Goal: Information Seeking & Learning: Learn about a topic

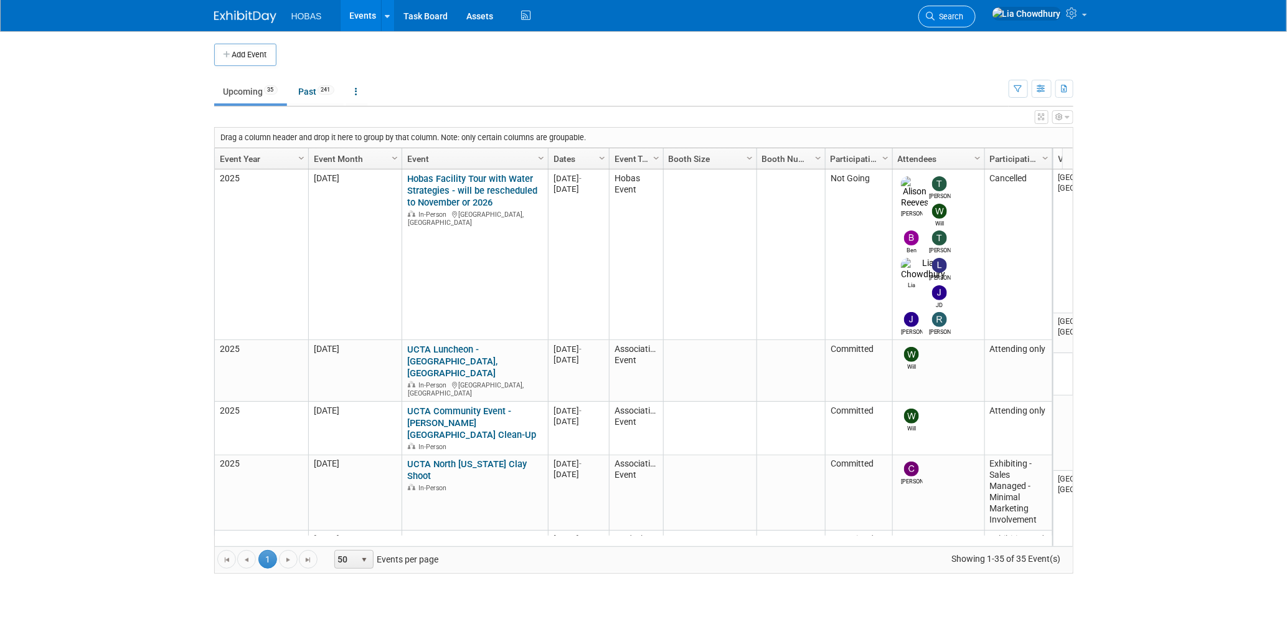
click at [976, 9] on link "Search" at bounding box center [947, 17] width 57 height 22
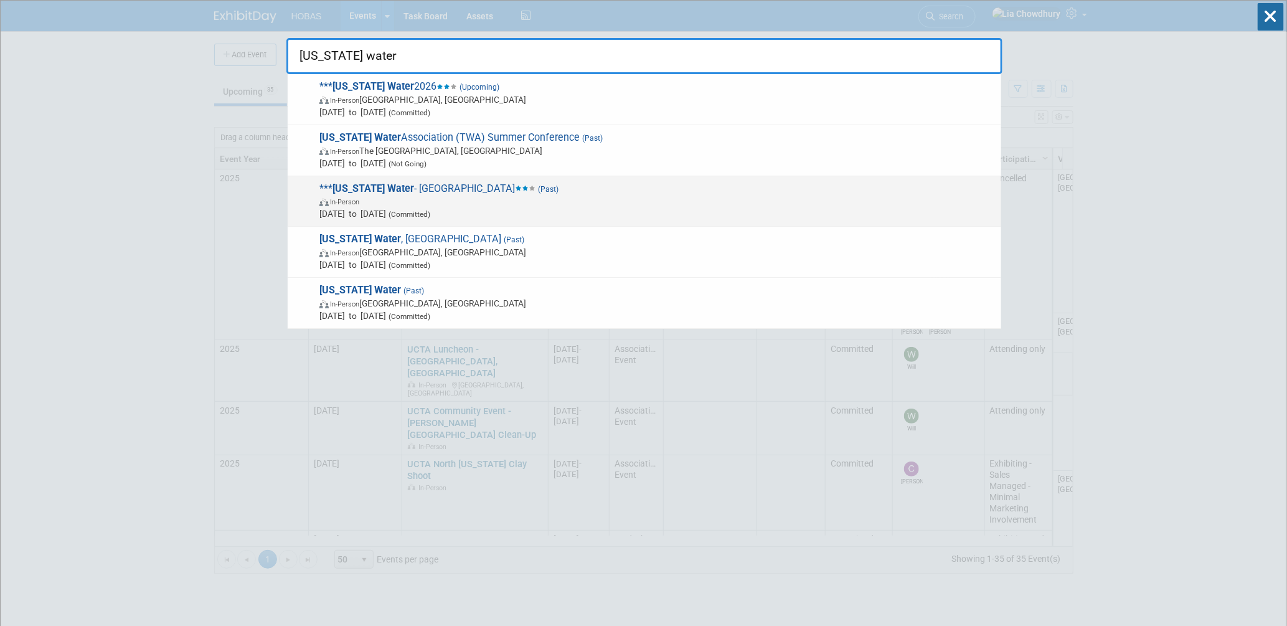
type input "[US_STATE] water"
click at [417, 182] on span "*** [US_STATE] Water - [GEOGRAPHIC_DATA] (Past) In-Person [DATE] to [DATE] (Com…" at bounding box center [656, 201] width 680 height 38
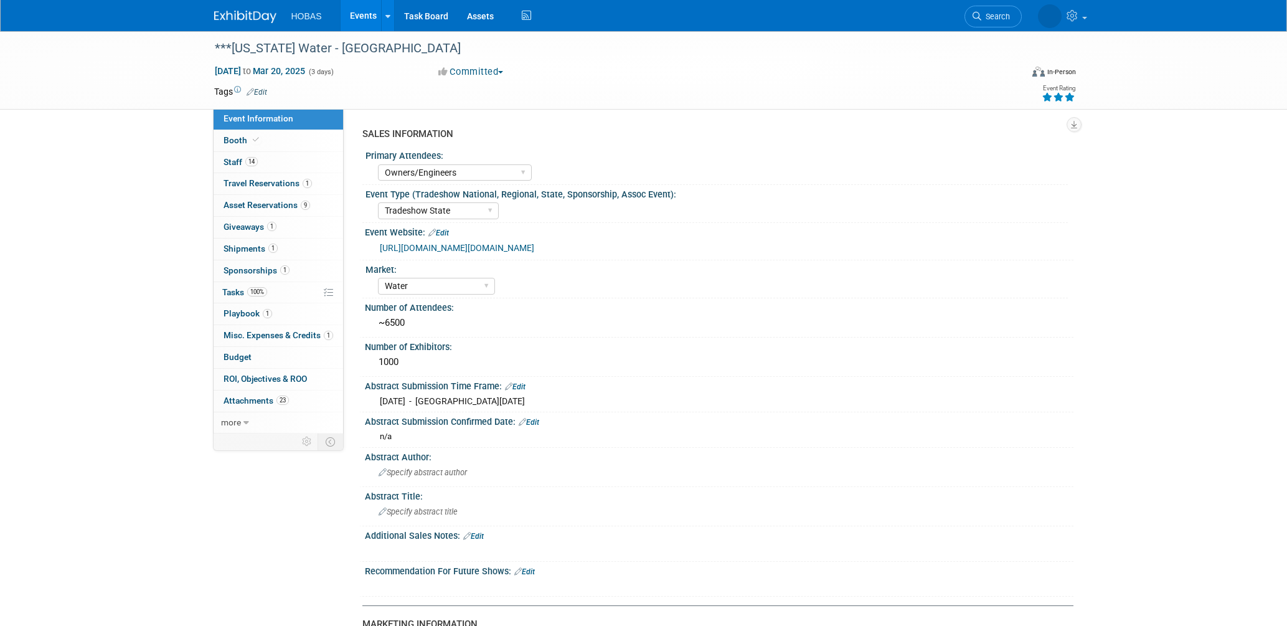
select select "Owners/Engineers"
select select "Tradeshow State"
select select "Water"
select select "Exhibiting and Sponsoring"
click at [258, 176] on link "1 Travel Reservations 1" at bounding box center [279, 183] width 130 height 21
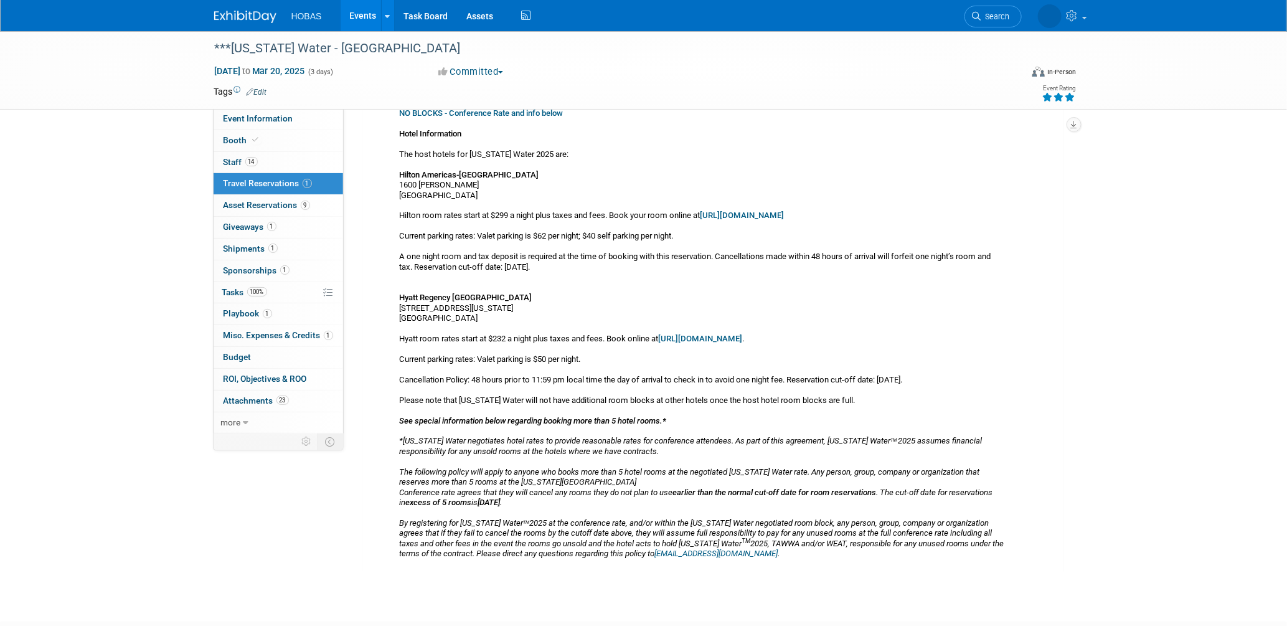
scroll to position [214, 0]
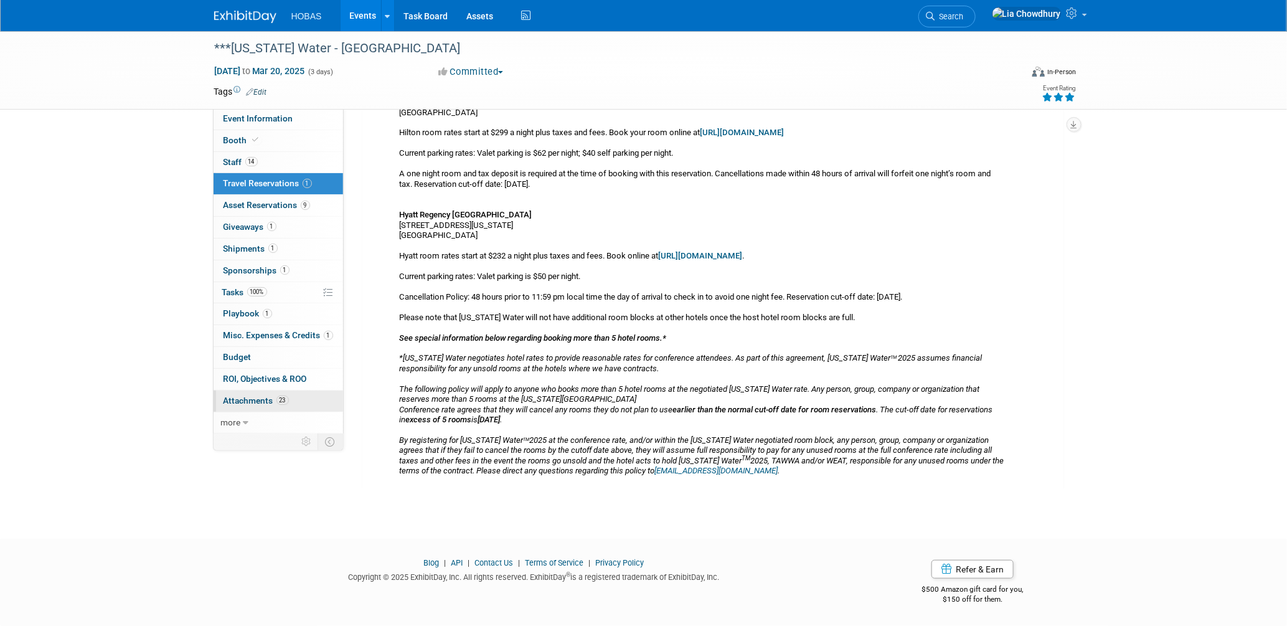
click at [262, 396] on span "Attachments 23" at bounding box center [256, 401] width 65 height 10
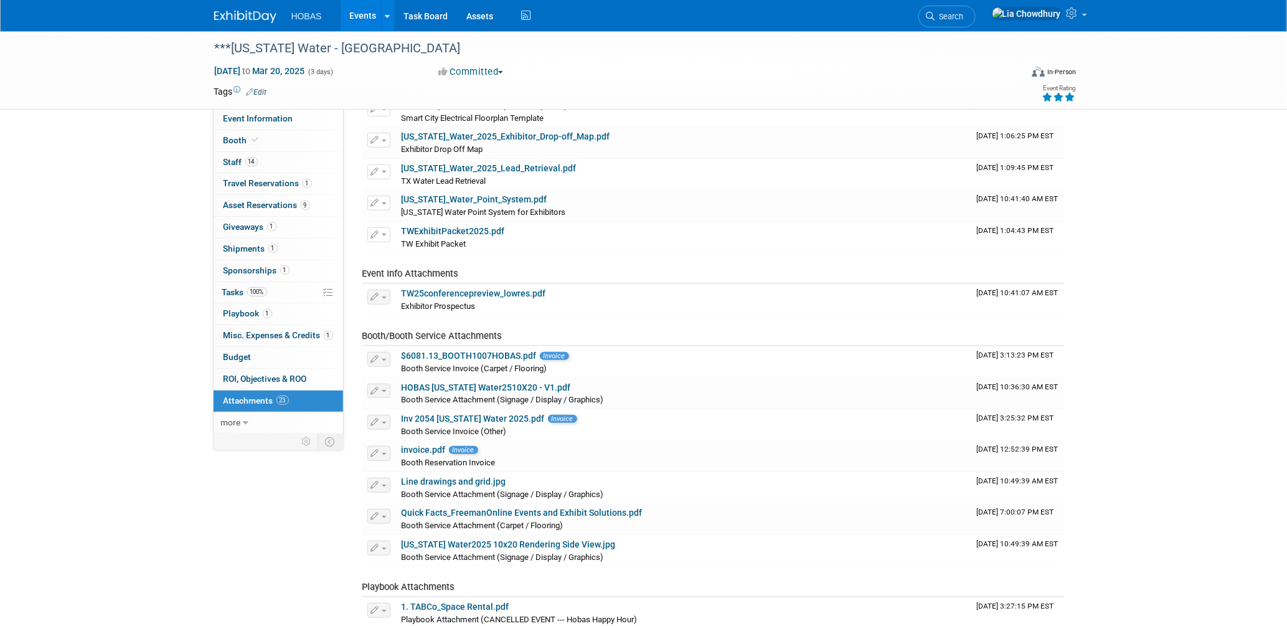
scroll to position [415, 0]
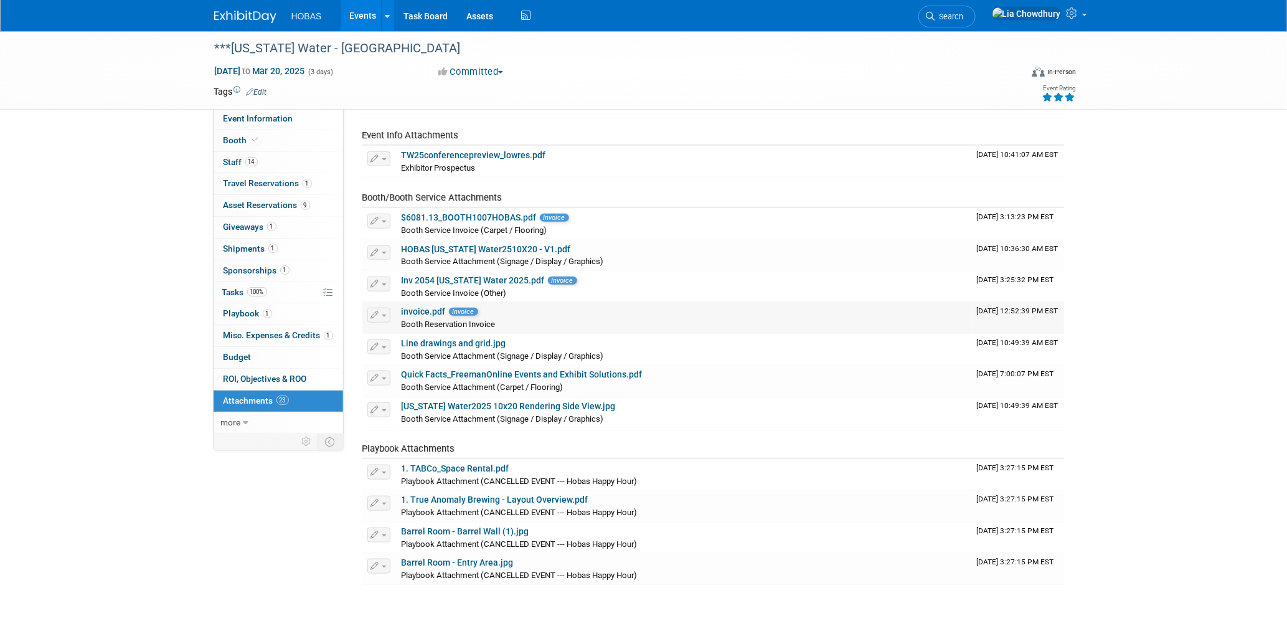
click at [424, 310] on link "invoice.pdf" at bounding box center [424, 311] width 44 height 10
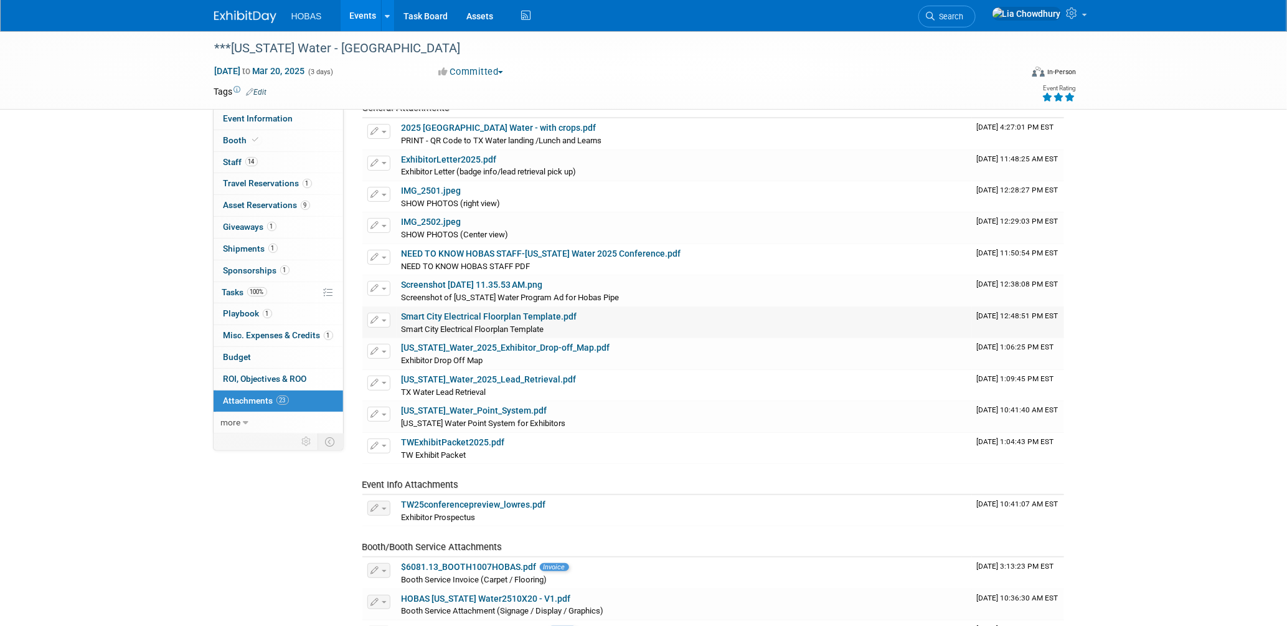
scroll to position [0, 0]
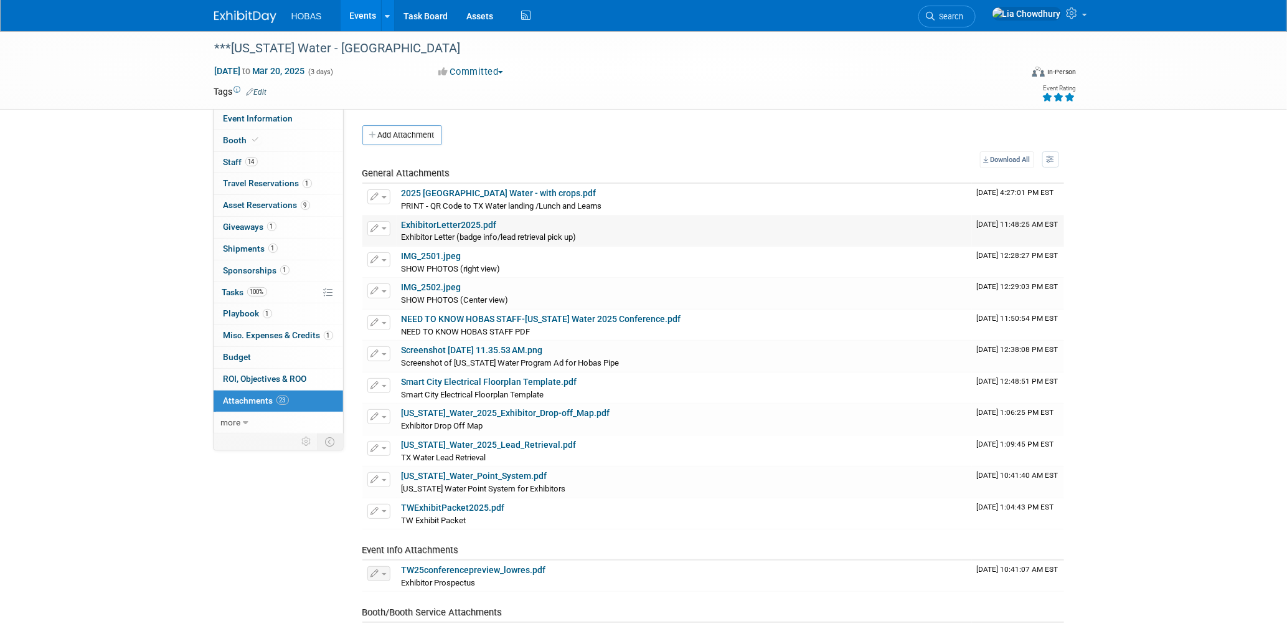
click at [449, 222] on link "ExhibitorLetter2025.pdf" at bounding box center [449, 225] width 95 height 10
